Goal: Information Seeking & Learning: Learn about a topic

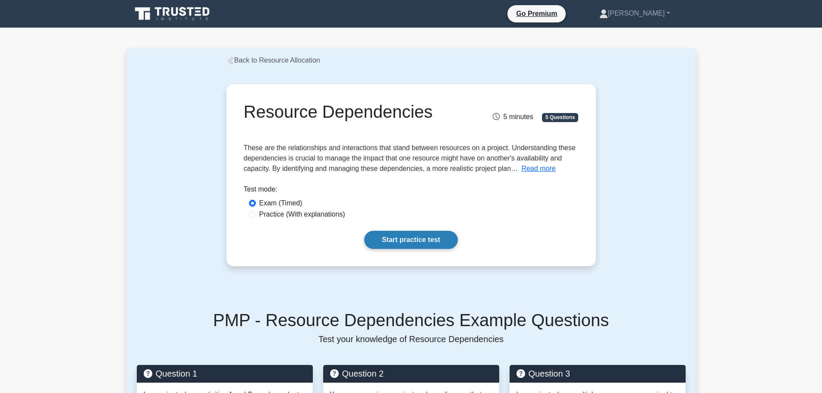
click at [427, 239] on link "Start practice test" at bounding box center [411, 240] width 94 height 18
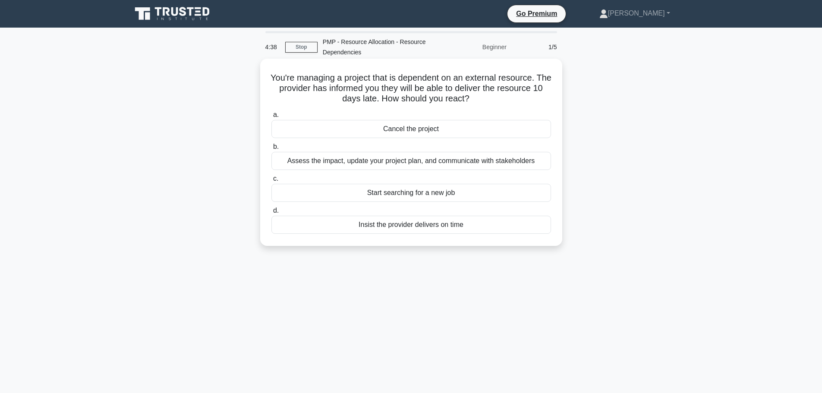
click at [485, 158] on div "Assess the impact, update your project plan, and communicate with stakeholders" at bounding box center [410, 161] width 279 height 18
click at [271, 150] on input "b. Assess the impact, update your project plan, and communicate with stakeholde…" at bounding box center [271, 147] width 0 height 6
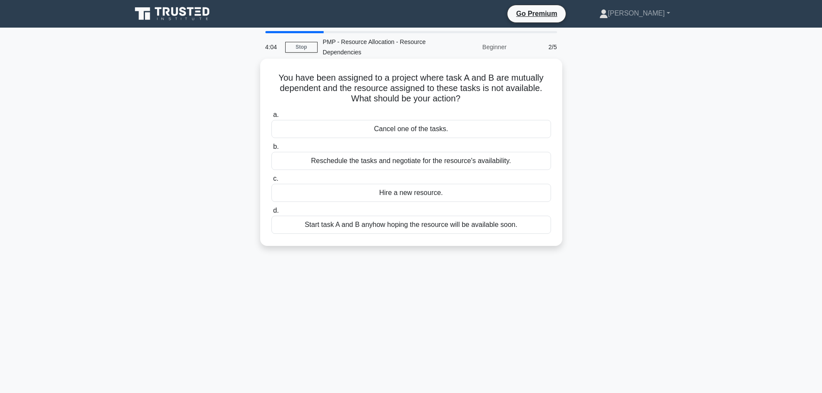
click at [355, 163] on div "Reschedule the tasks and negotiate for the resource's availability." at bounding box center [410, 161] width 279 height 18
click at [271, 150] on input "b. Reschedule the tasks and negotiate for the resource's availability." at bounding box center [271, 147] width 0 height 6
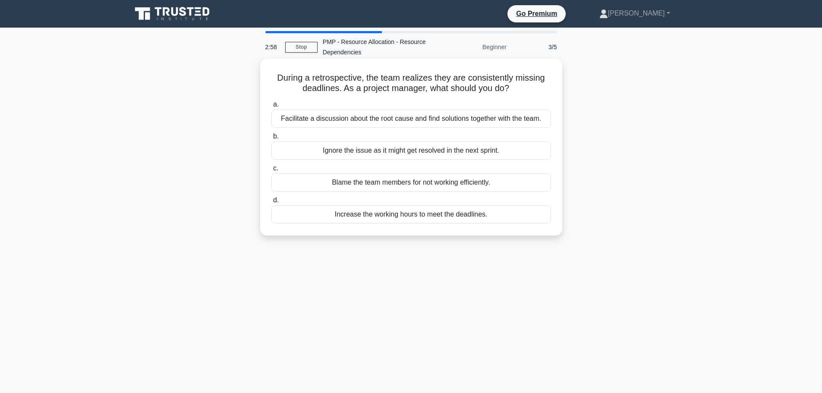
click at [379, 125] on div "Facilitate a discussion about the root cause and find solutions together with t…" at bounding box center [410, 119] width 279 height 18
click at [271, 107] on input "a. Facilitate a discussion about the root cause and find solutions together wit…" at bounding box center [271, 105] width 0 height 6
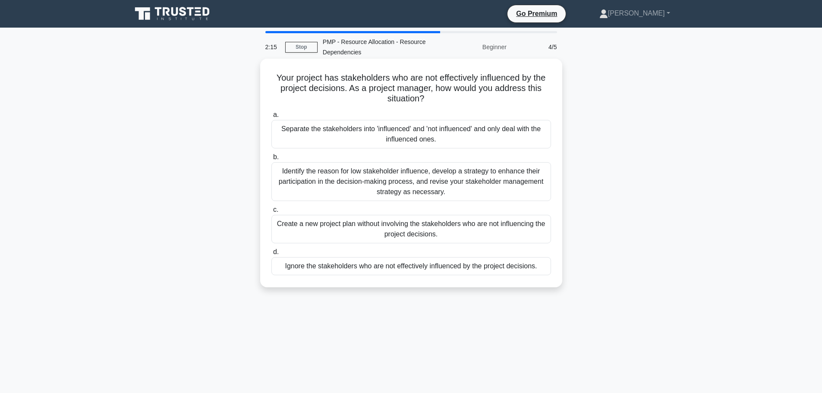
click at [348, 173] on div "Identify the reason for low stakeholder influence, develop a strategy to enhanc…" at bounding box center [410, 181] width 279 height 39
click at [271, 160] on input "b. Identify the reason for low stakeholder influence, develop a strategy to enh…" at bounding box center [271, 157] width 0 height 6
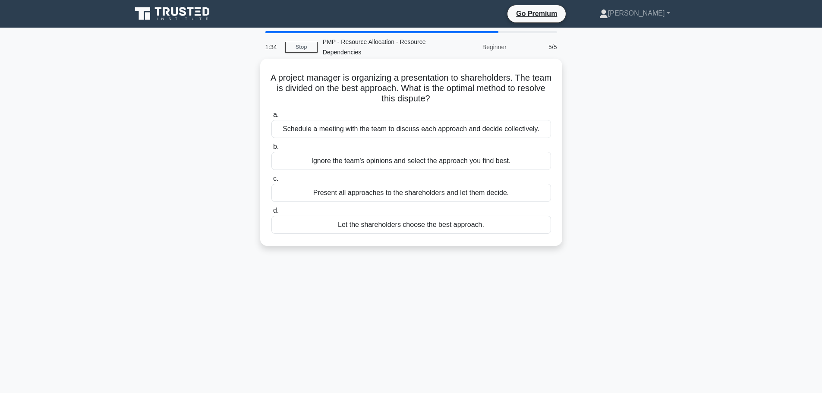
click at [399, 133] on div "Schedule a meeting with the team to discuss each approach and decide collective…" at bounding box center [410, 129] width 279 height 18
click at [271, 118] on input "a. Schedule a meeting with the team to discuss each approach and decide collect…" at bounding box center [271, 115] width 0 height 6
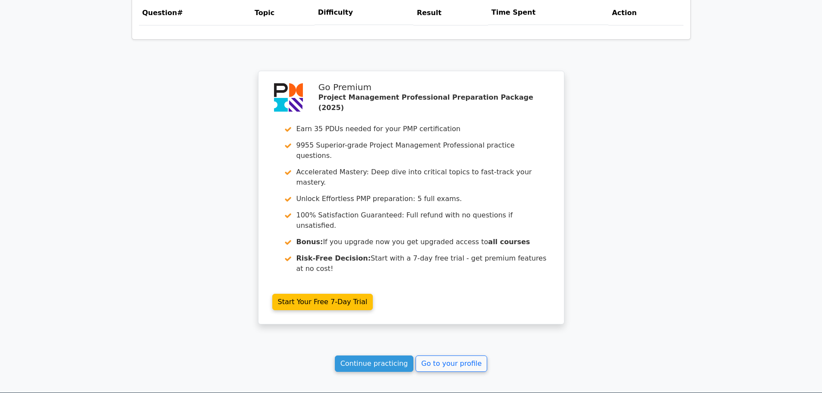
scroll to position [690, 0]
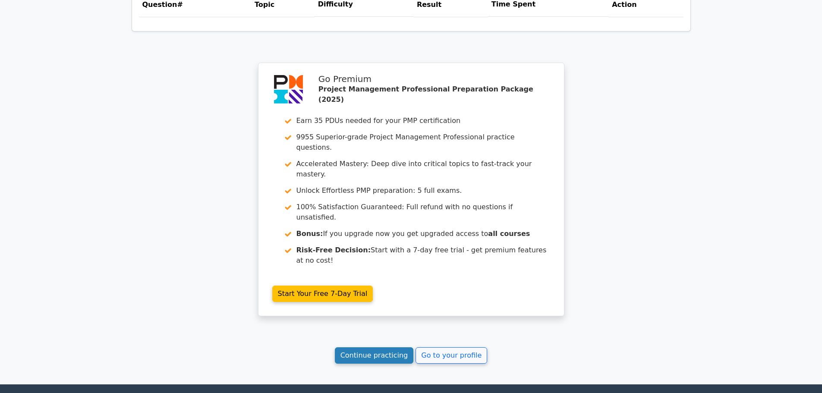
click at [400, 347] on link "Continue practicing" at bounding box center [374, 355] width 79 height 16
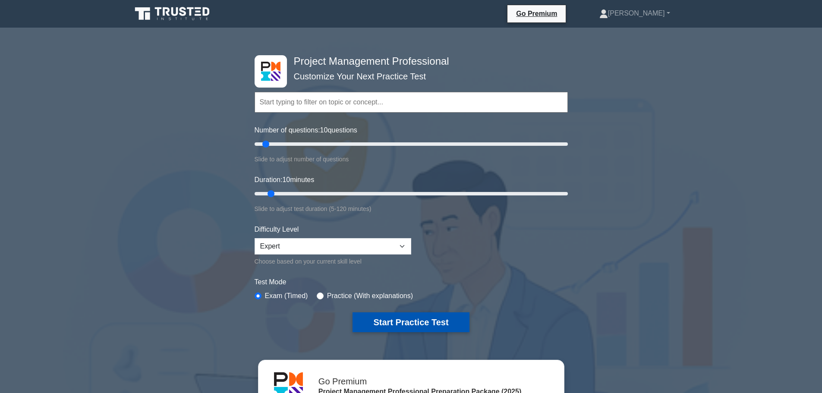
click at [413, 317] on button "Start Practice Test" at bounding box center [410, 322] width 116 height 20
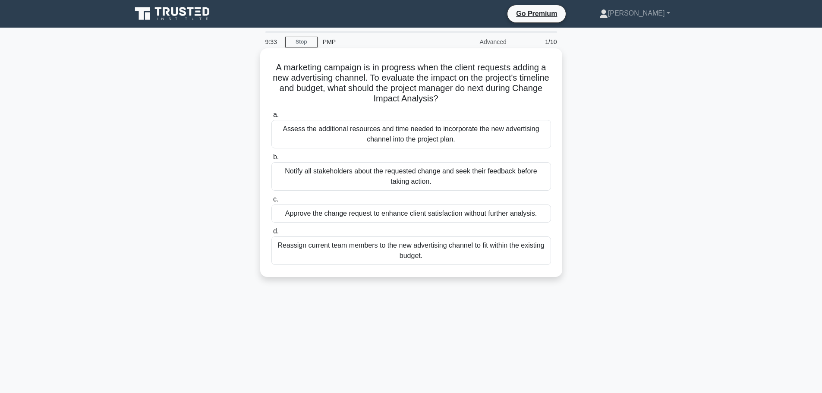
click at [338, 183] on div "Notify all stakeholders about the requested change and seek their feedback befo…" at bounding box center [410, 176] width 279 height 28
click at [271, 160] on input "b. Notify all stakeholders about the requested change and seek their feedback b…" at bounding box center [271, 157] width 0 height 6
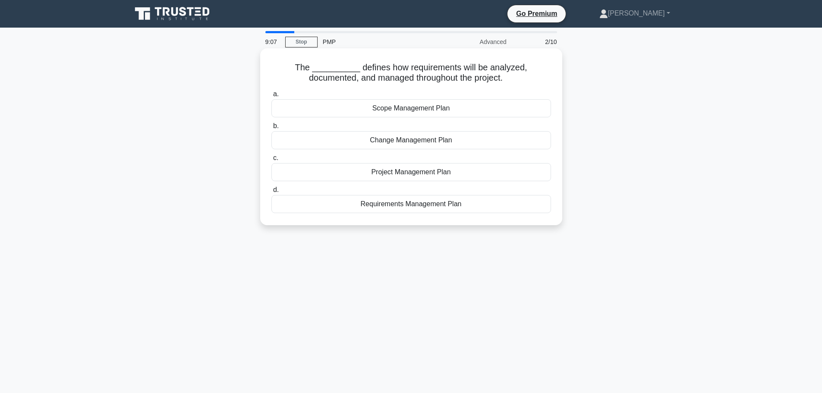
click at [432, 207] on div "Requirements Management Plan" at bounding box center [410, 204] width 279 height 18
click at [271, 193] on input "d. Requirements Management Plan" at bounding box center [271, 190] width 0 height 6
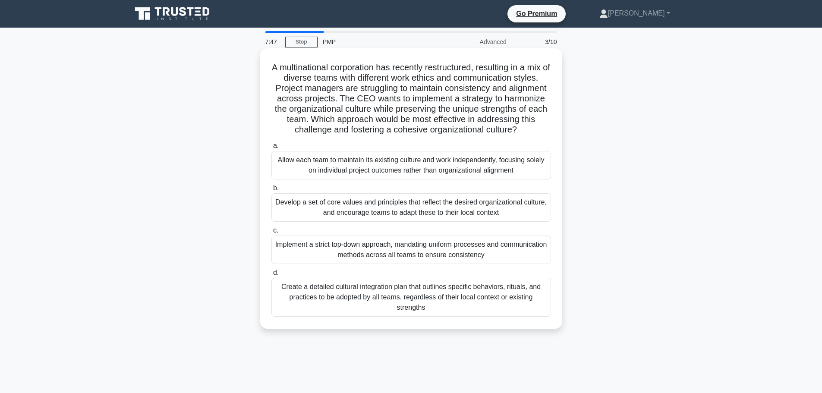
click at [499, 300] on div "Create a detailed cultural integration plan that outlines specific behaviors, r…" at bounding box center [410, 297] width 279 height 39
click at [271, 276] on input "d. Create a detailed cultural integration plan that outlines specific behaviors…" at bounding box center [271, 273] width 0 height 6
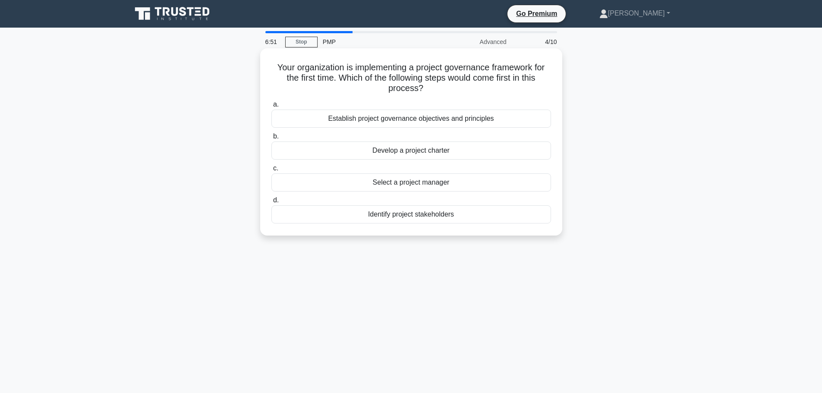
click at [423, 121] on div "Establish project governance objectives and principles" at bounding box center [410, 119] width 279 height 18
click at [271, 107] on input "a. Establish project governance objectives and principles" at bounding box center [271, 105] width 0 height 6
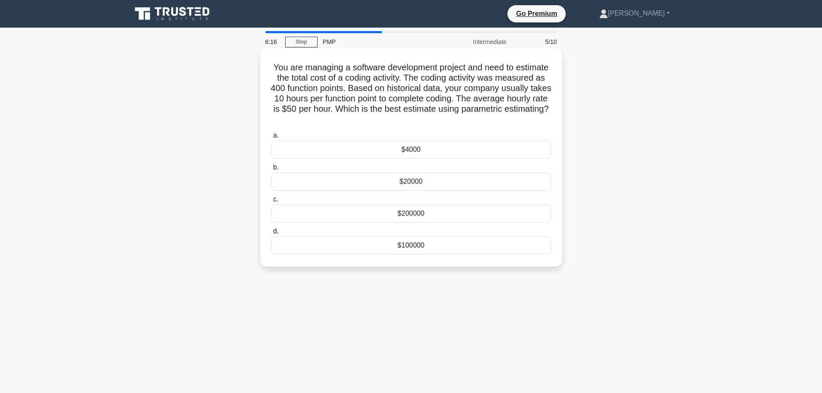
click at [412, 216] on div "$200000" at bounding box center [410, 213] width 279 height 18
click at [271, 202] on input "c. $200000" at bounding box center [271, 200] width 0 height 6
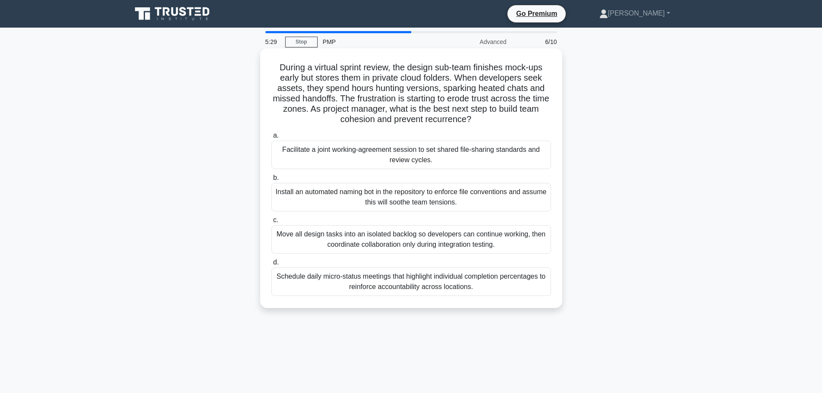
click at [393, 161] on div "Facilitate a joint working-agreement session to set shared file-sharing standar…" at bounding box center [410, 155] width 279 height 28
click at [271, 138] on input "a. Facilitate a joint working-agreement session to set shared file-sharing stan…" at bounding box center [271, 136] width 0 height 6
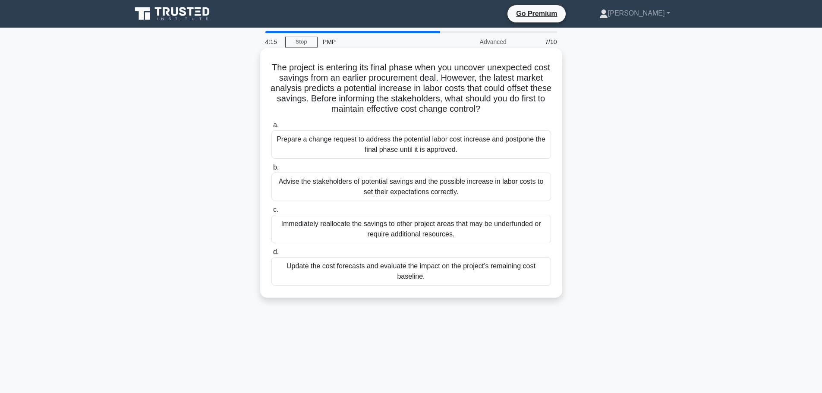
click at [455, 276] on div "Update the cost forecasts and evaluate the impact on the project’s remaining co…" at bounding box center [410, 271] width 279 height 28
click at [271, 255] on input "d. Update the cost forecasts and evaluate the impact on the project’s remaining…" at bounding box center [271, 252] width 0 height 6
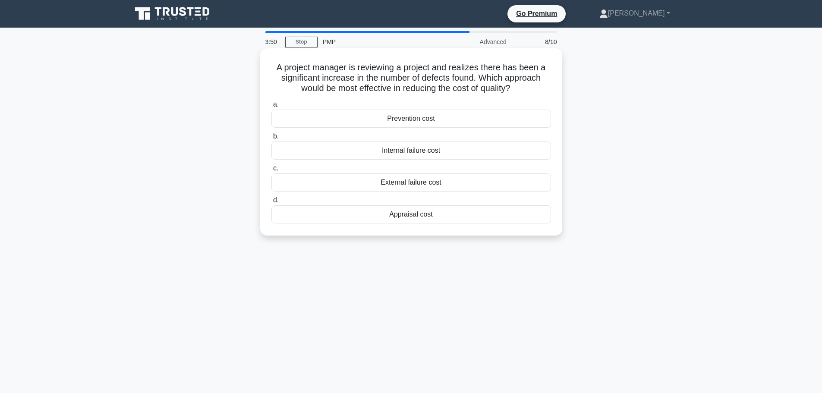
click at [410, 121] on div "Prevention cost" at bounding box center [410, 119] width 279 height 18
click at [271, 107] on input "a. Prevention cost" at bounding box center [271, 105] width 0 height 6
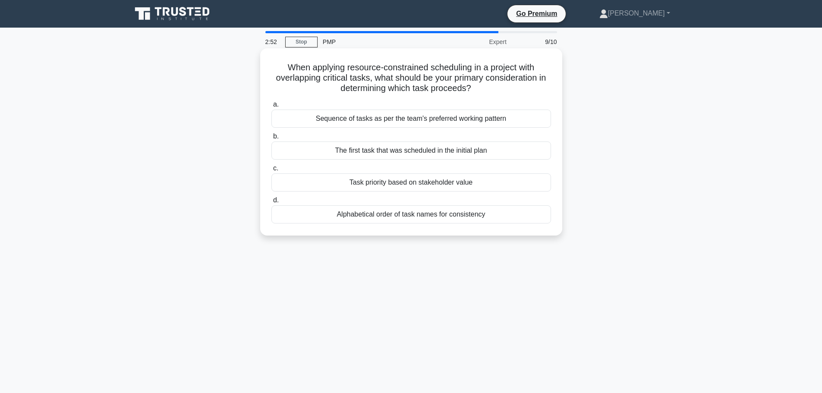
click at [426, 119] on div "Sequence of tasks as per the team's preferred working pattern" at bounding box center [410, 119] width 279 height 18
click at [271, 107] on input "a. Sequence of tasks as per the team's preferred working pattern" at bounding box center [271, 105] width 0 height 6
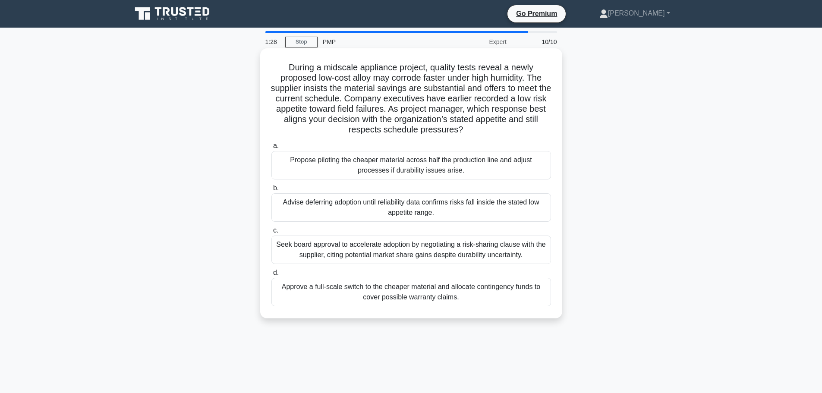
click at [366, 248] on div "Seek board approval to accelerate adoption by negotiating a risk-sharing clause…" at bounding box center [410, 249] width 279 height 28
click at [271, 233] on input "c. Seek board approval to accelerate adoption by negotiating a risk-sharing cla…" at bounding box center [271, 231] width 0 height 6
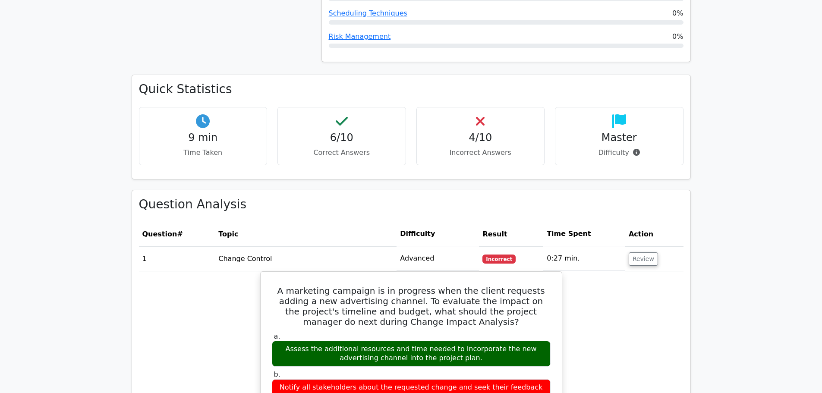
scroll to position [561, 0]
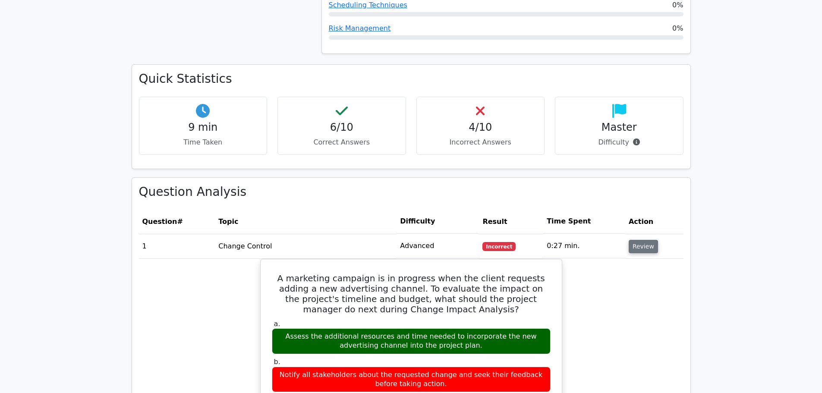
click at [639, 240] on button "Review" at bounding box center [642, 246] width 29 height 13
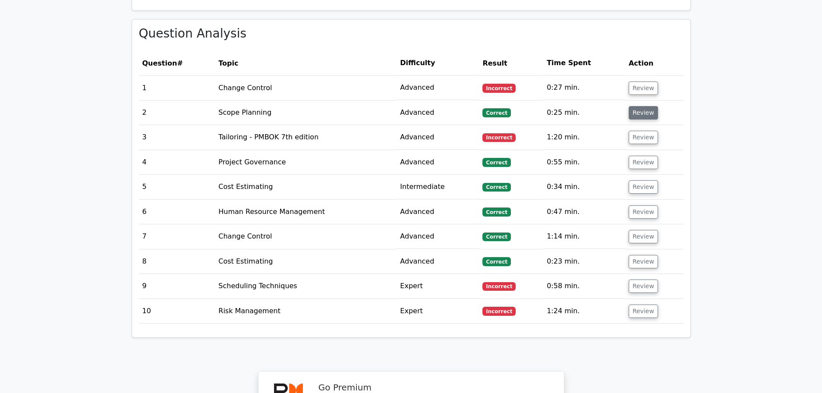
scroll to position [733, 0]
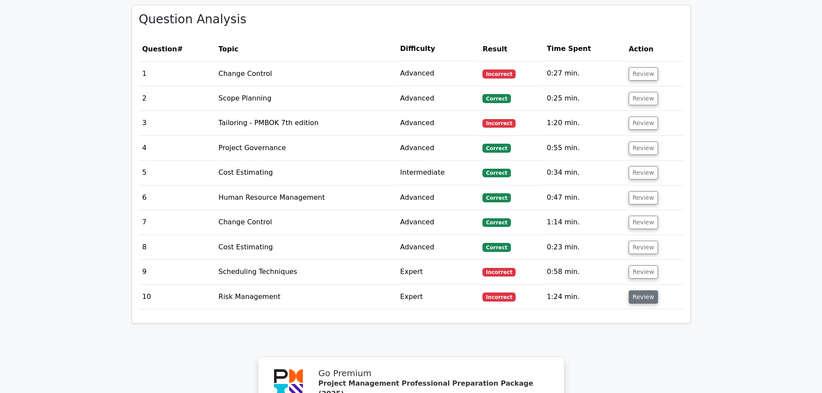
click at [639, 290] on button "Review" at bounding box center [642, 296] width 29 height 13
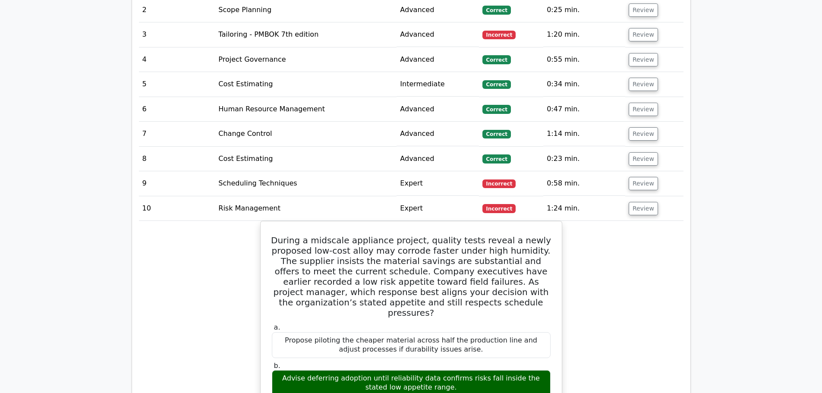
scroll to position [819, 0]
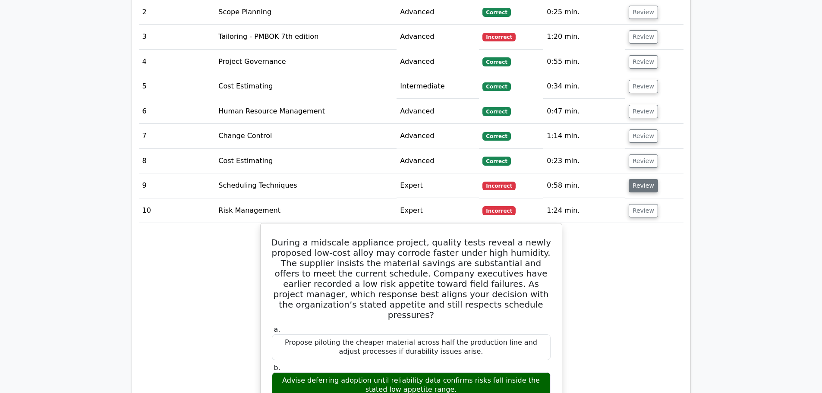
click at [641, 179] on button "Review" at bounding box center [642, 185] width 29 height 13
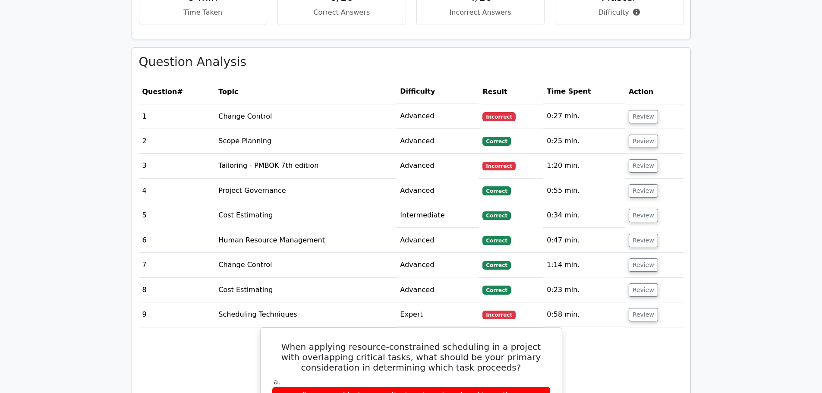
scroll to position [690, 0]
click at [637, 160] on button "Review" at bounding box center [642, 166] width 29 height 13
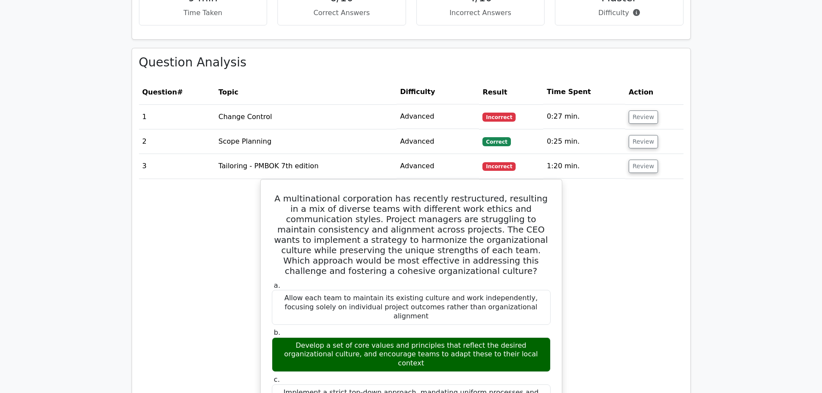
scroll to position [733, 0]
